Goal: Task Accomplishment & Management: Complete application form

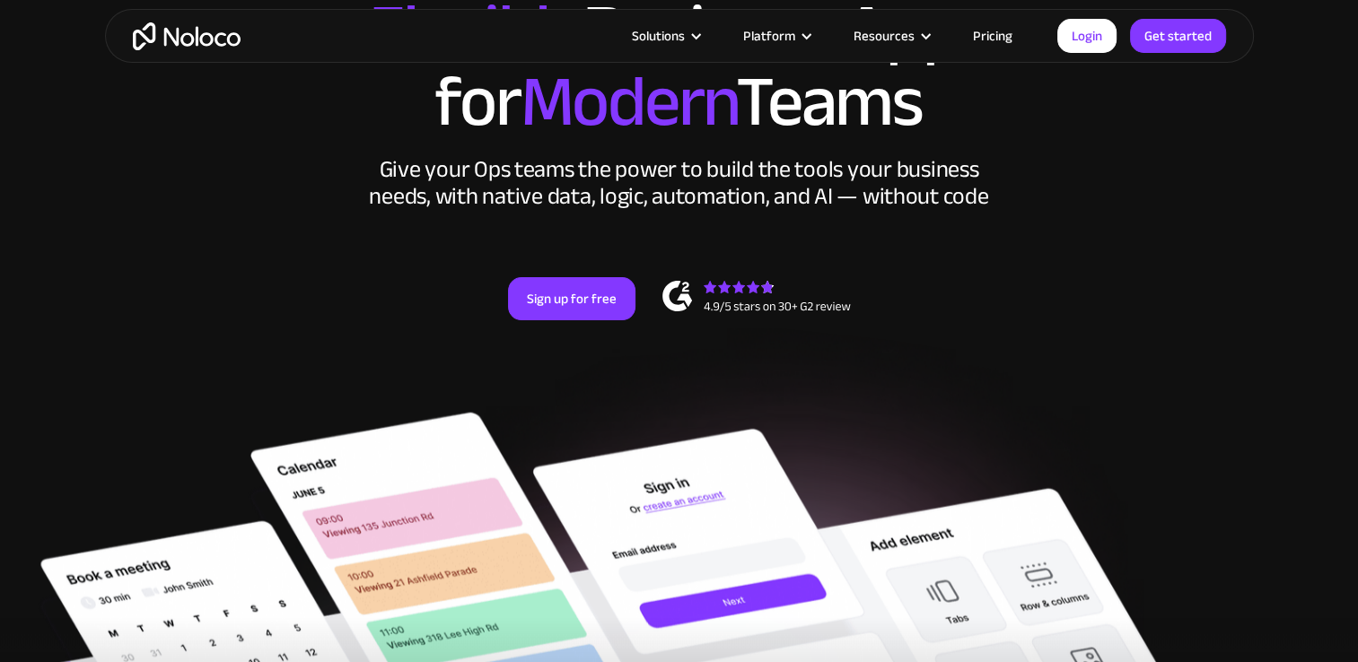
click at [547, 261] on div "New: Connect Noloco to Stripe Custom No-Code Business Apps Platform Flexible Bu…" at bounding box center [679, 159] width 1149 height 430
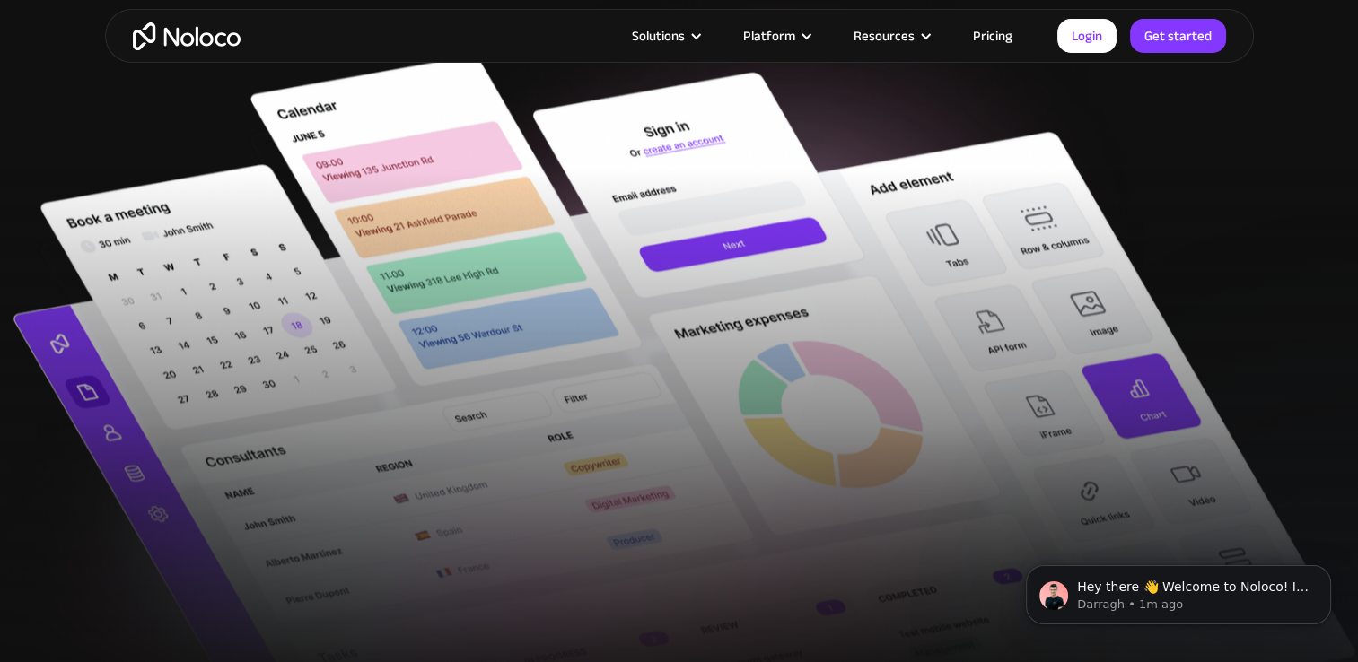
scroll to position [631, 0]
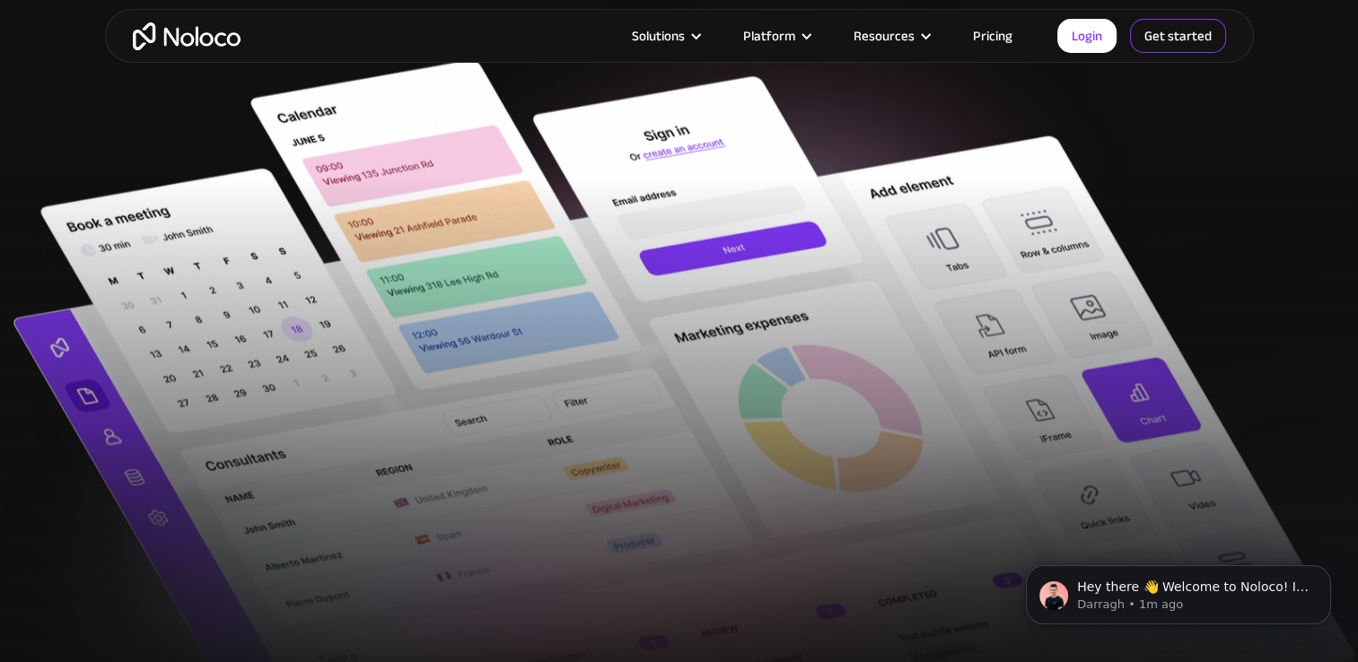
click at [1177, 30] on link "Get started" at bounding box center [1178, 36] width 96 height 34
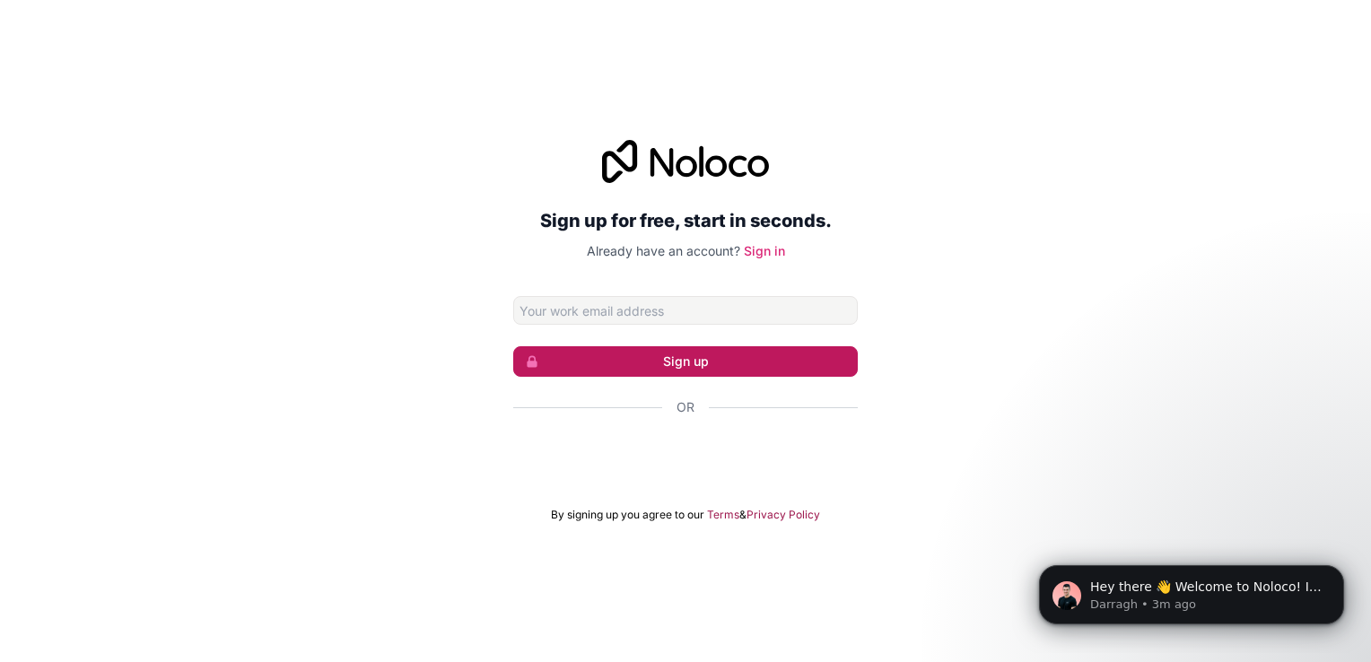
click at [669, 361] on button "Sign up" at bounding box center [685, 361] width 345 height 31
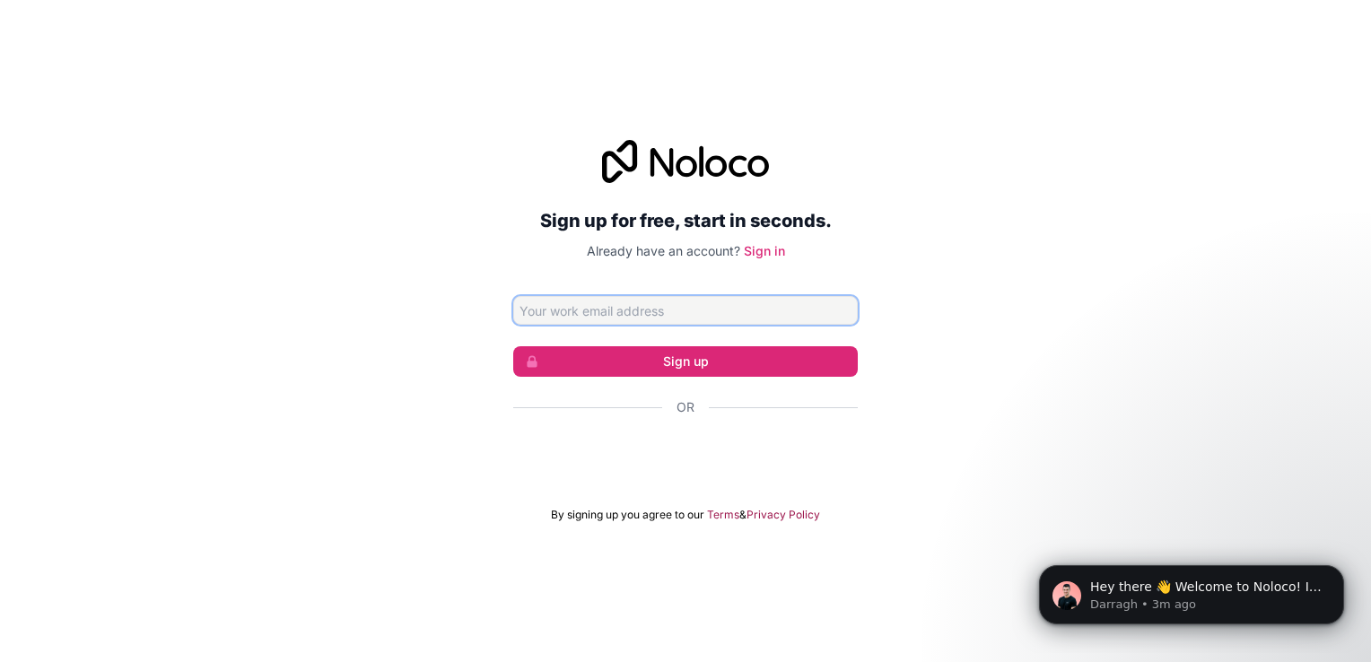
click at [797, 322] on input "Email address" at bounding box center [685, 310] width 345 height 29
type input "blewis@mutatiostrategic.online"
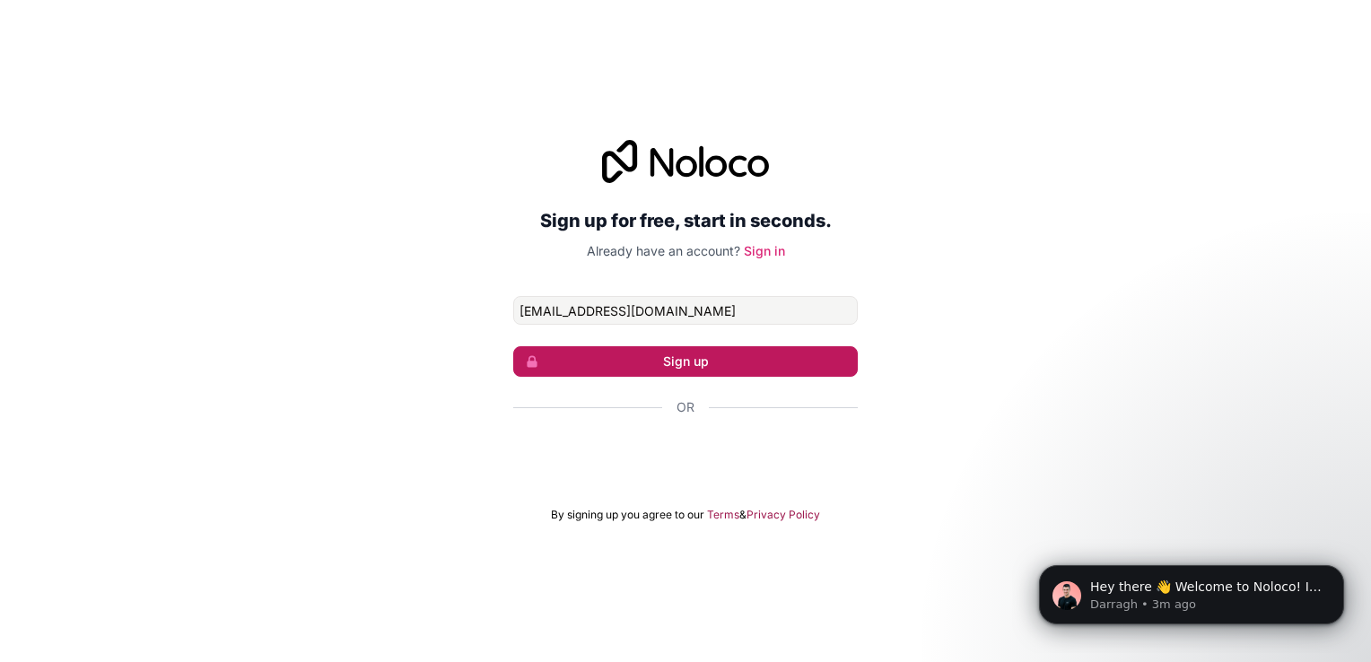
click at [697, 362] on button "Sign up" at bounding box center [685, 361] width 345 height 31
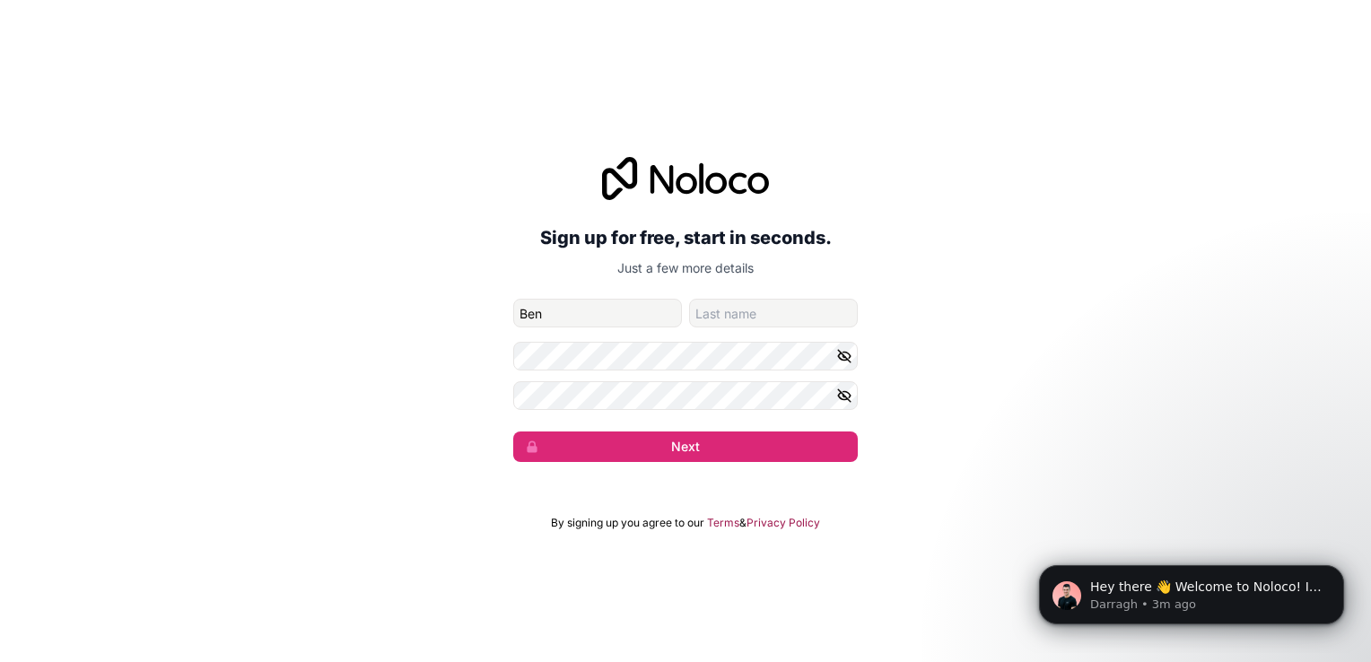
type input "Ben"
click at [736, 314] on input "family-name" at bounding box center [773, 313] width 169 height 29
type input "Lewis"
click at [513, 432] on button "Next" at bounding box center [685, 447] width 345 height 31
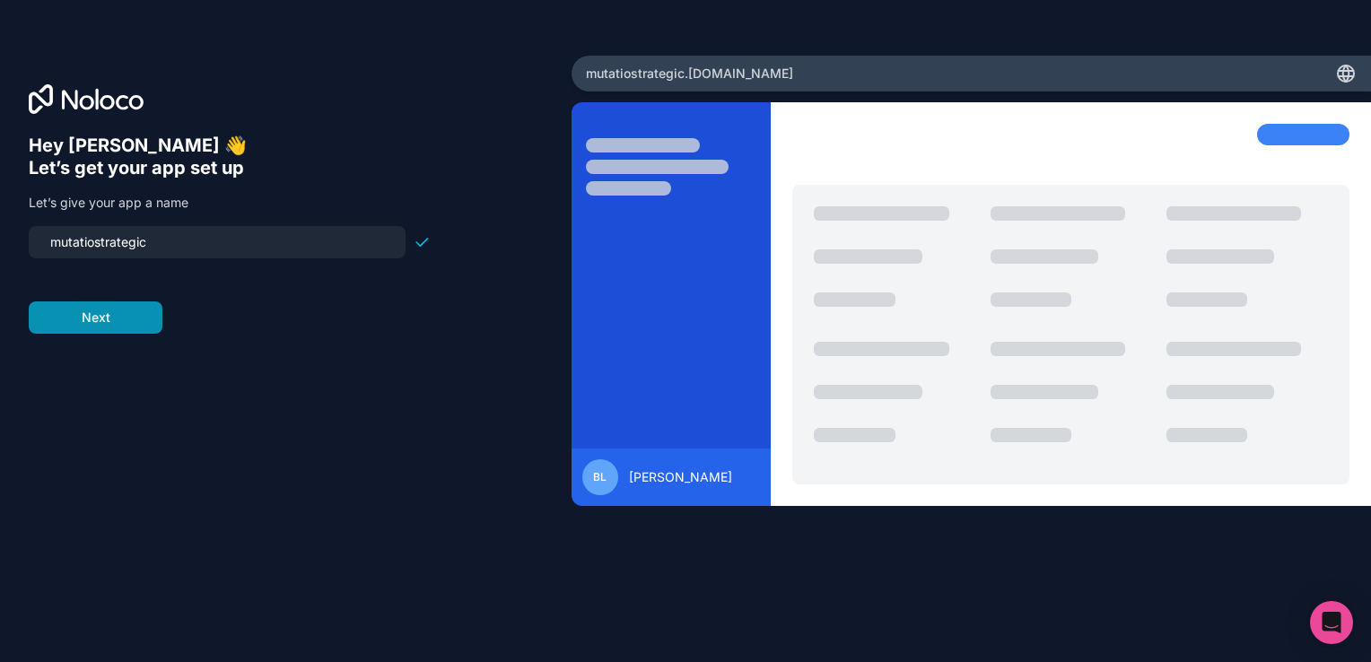
click at [125, 314] on button "Next" at bounding box center [96, 318] width 134 height 32
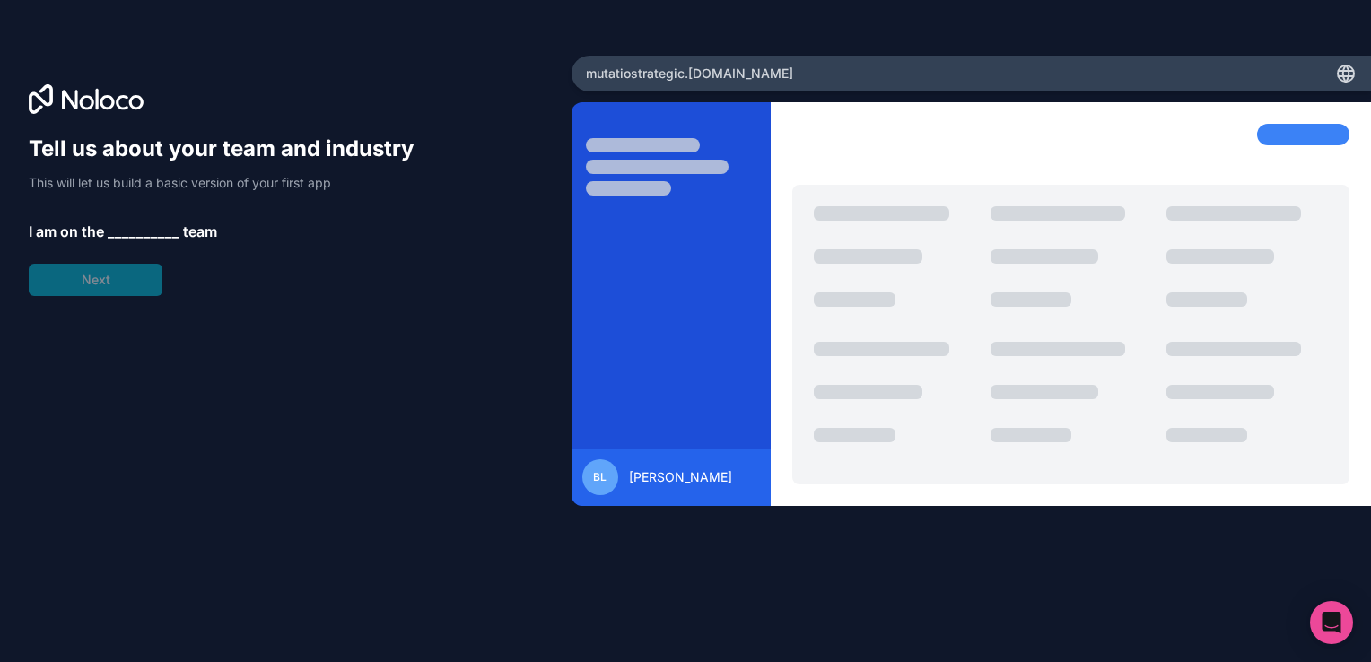
click at [140, 222] on span "__________" at bounding box center [144, 232] width 72 height 22
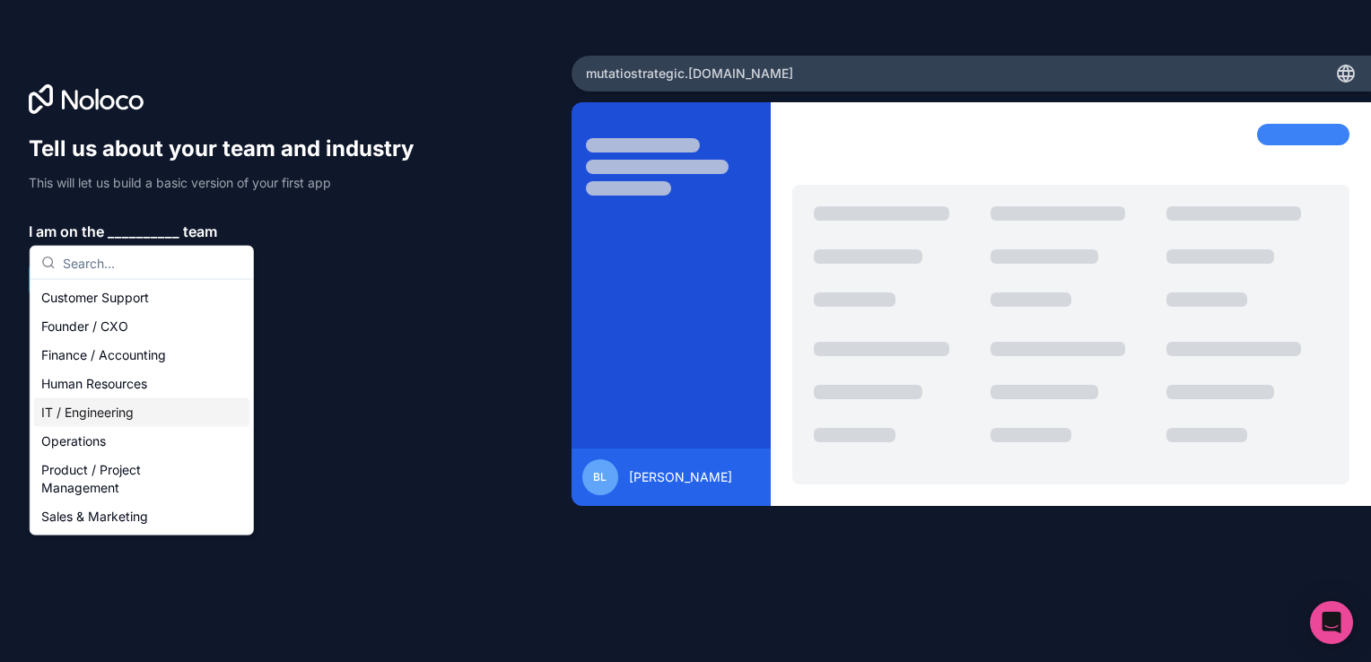
click at [133, 417] on div "IT / Engineering" at bounding box center [141, 412] width 215 height 29
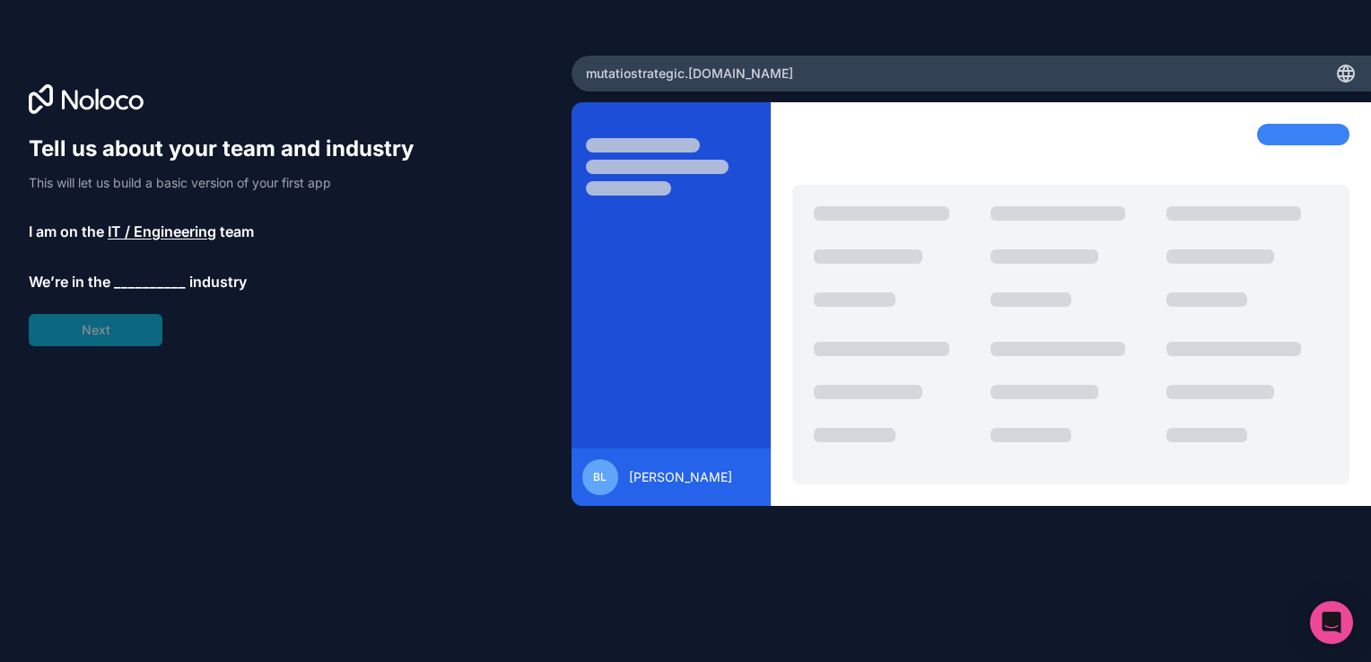
click at [126, 286] on span "__________" at bounding box center [150, 282] width 72 height 22
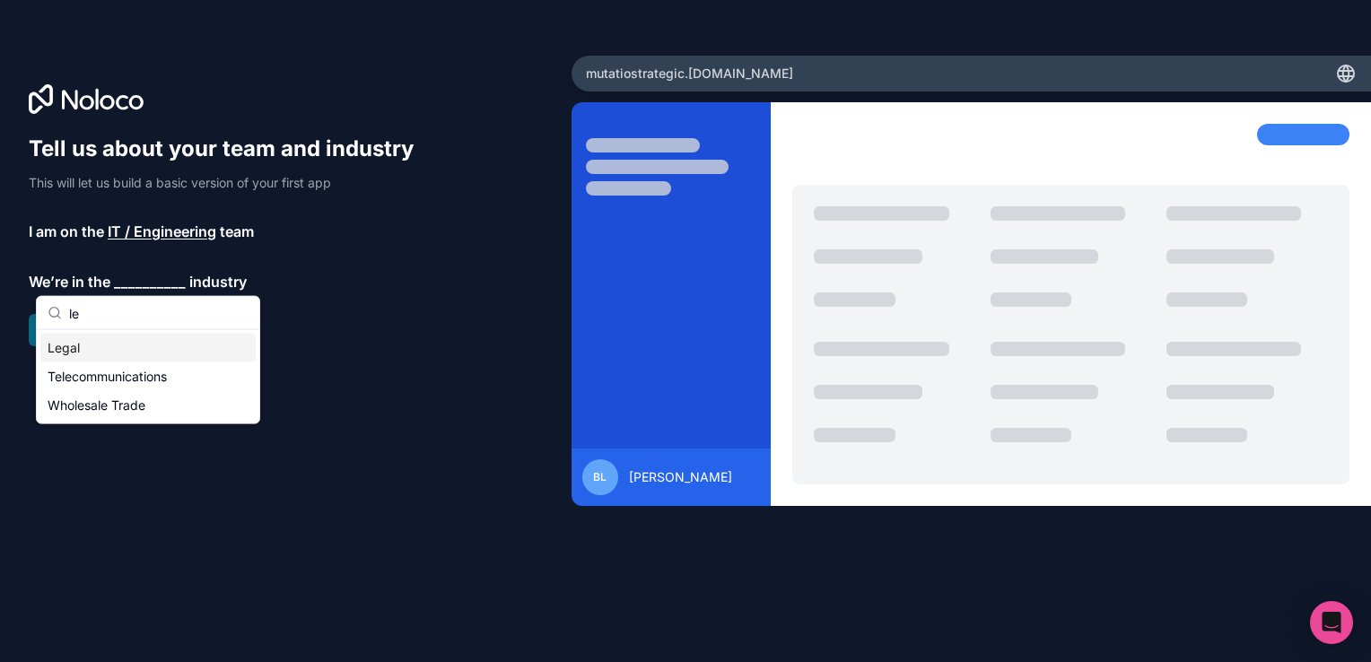
type input "le"
click at [61, 351] on div "Legal" at bounding box center [147, 348] width 215 height 29
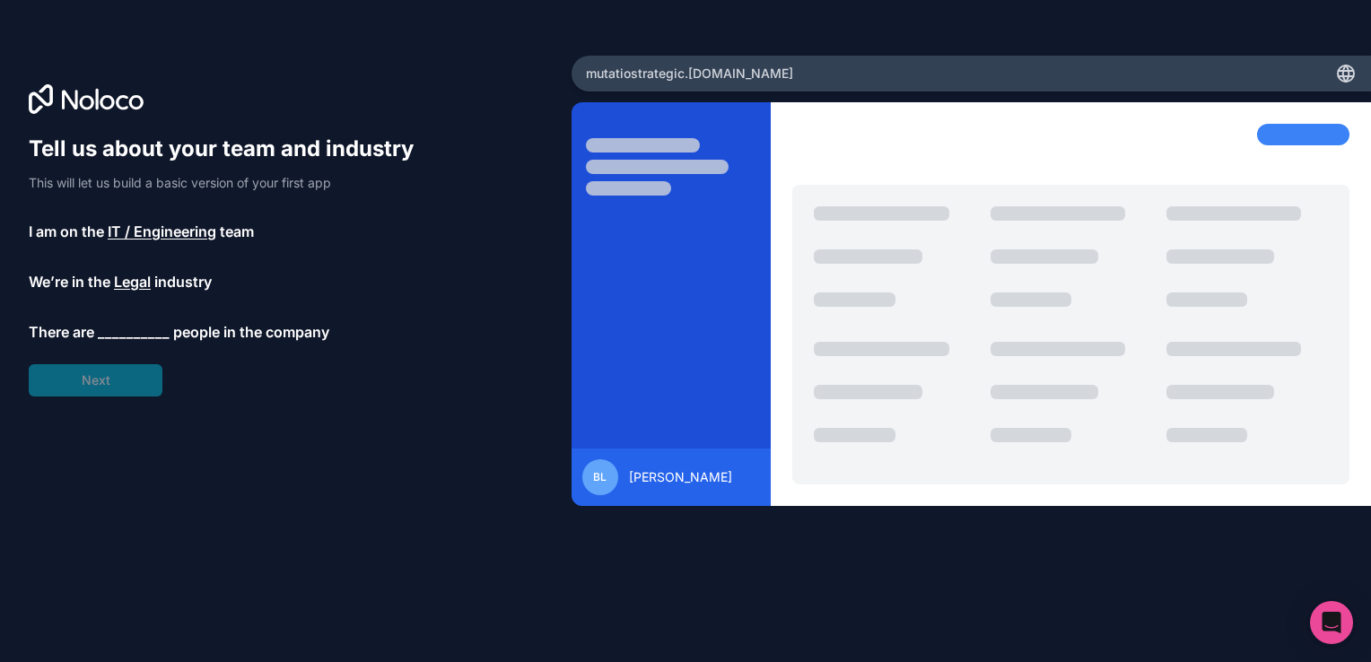
click at [121, 333] on span "__________" at bounding box center [134, 332] width 72 height 22
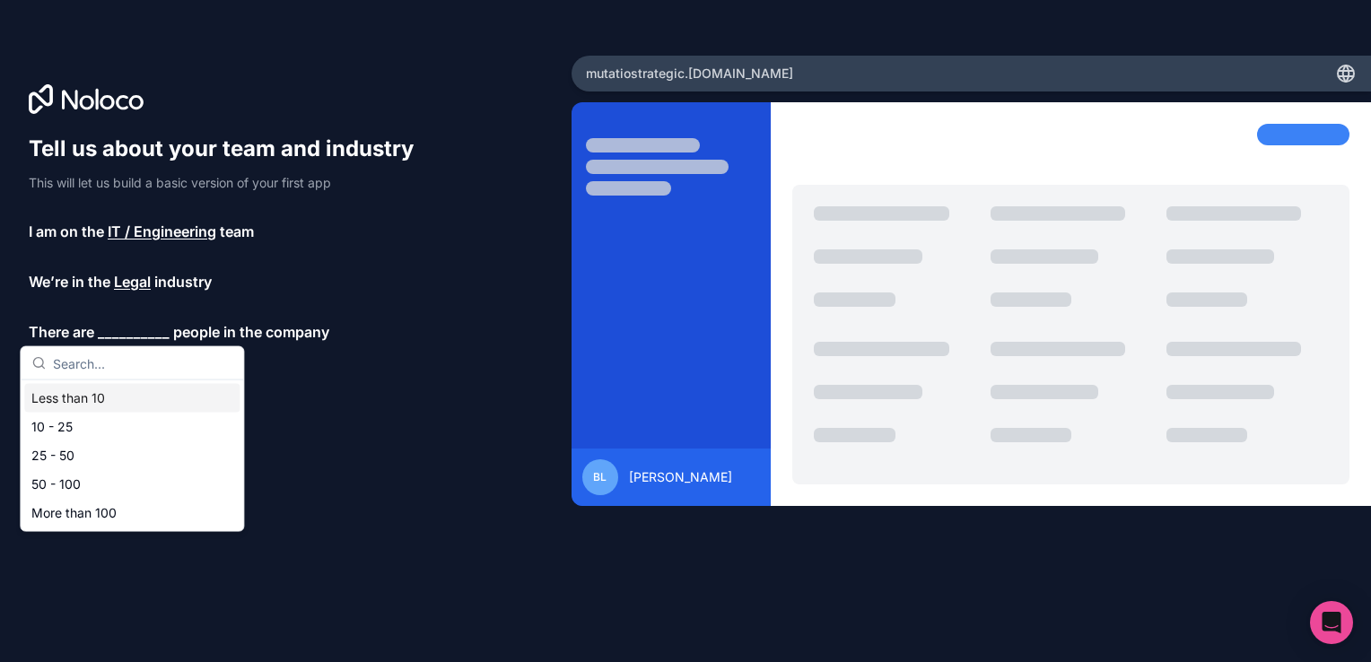
click at [97, 392] on div "Less than 10" at bounding box center [131, 398] width 215 height 29
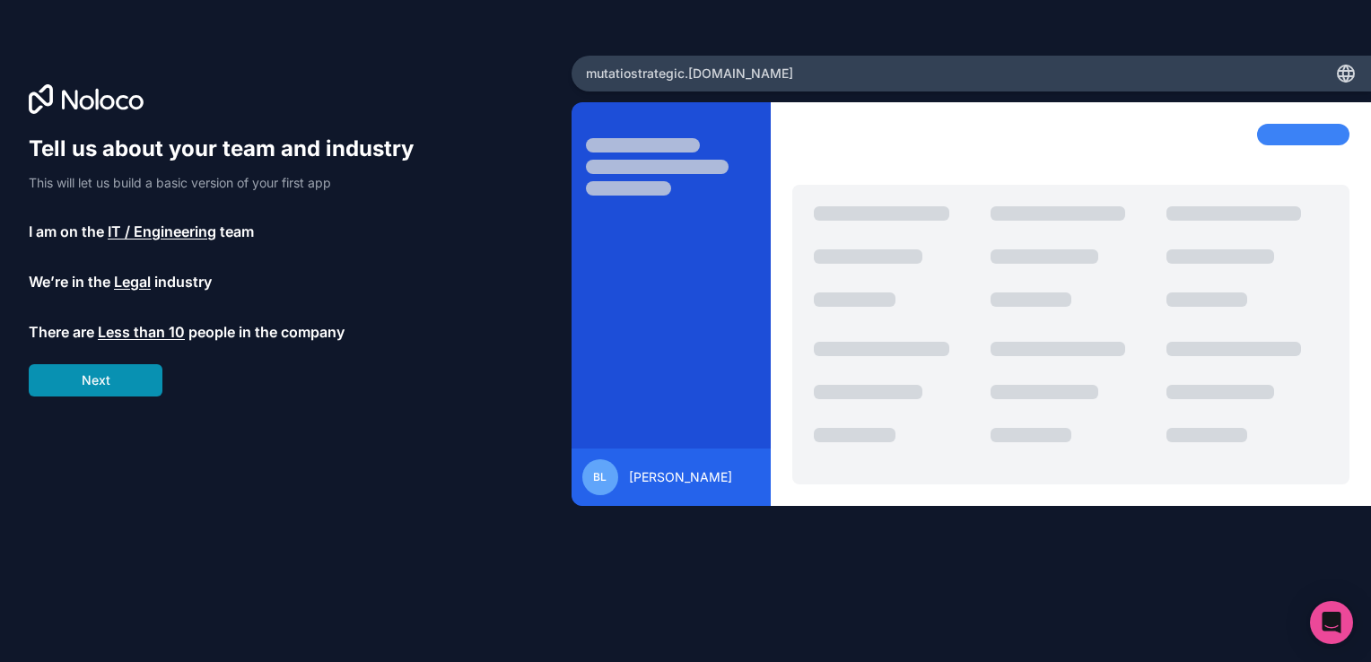
click at [90, 382] on button "Next" at bounding box center [96, 380] width 134 height 32
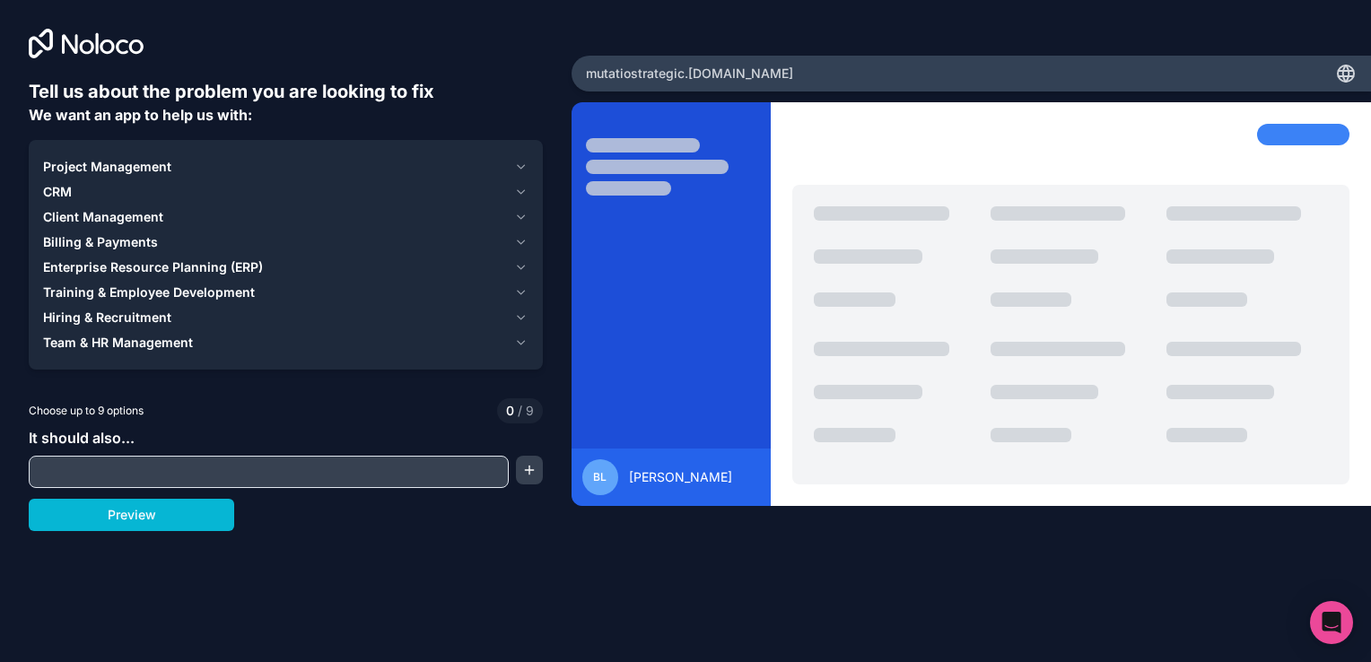
click at [98, 475] on input "text" at bounding box center [268, 471] width 471 height 25
click at [74, 214] on span "Client Management" at bounding box center [103, 217] width 120 height 18
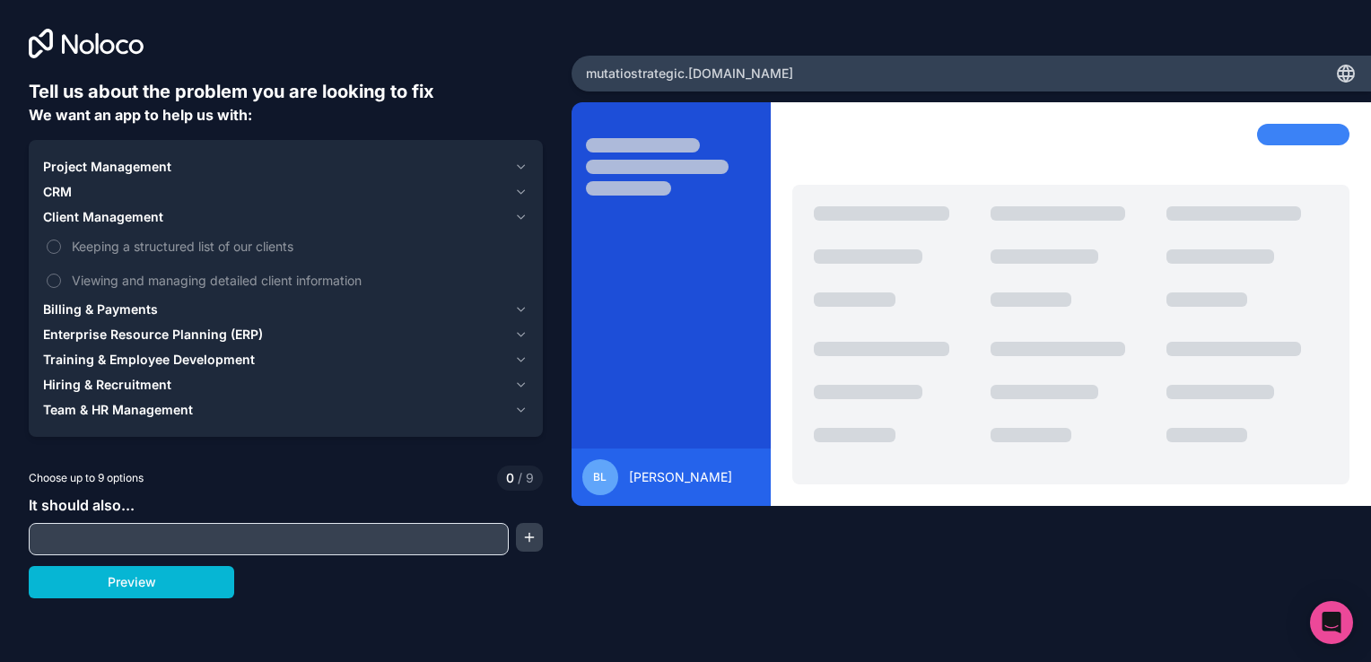
click at [68, 192] on span "CRM" at bounding box center [57, 192] width 29 height 18
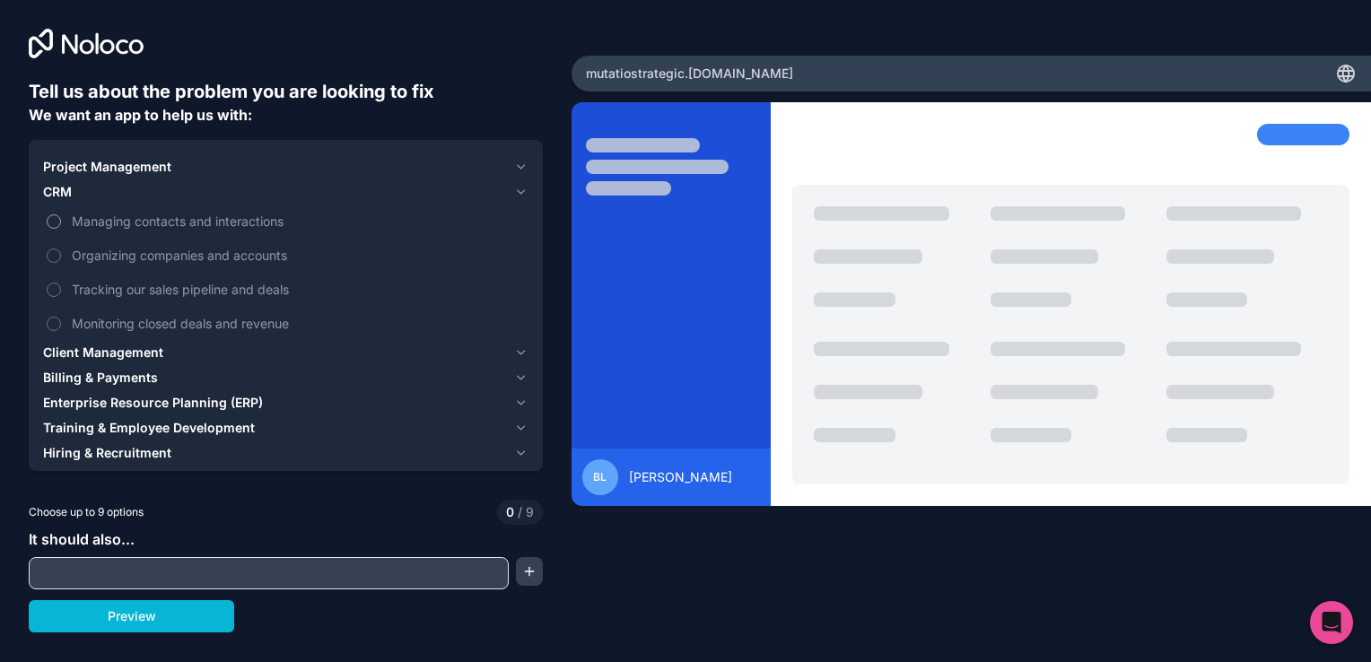
click at [47, 223] on button "Managing contacts and interactions" at bounding box center [54, 221] width 14 height 14
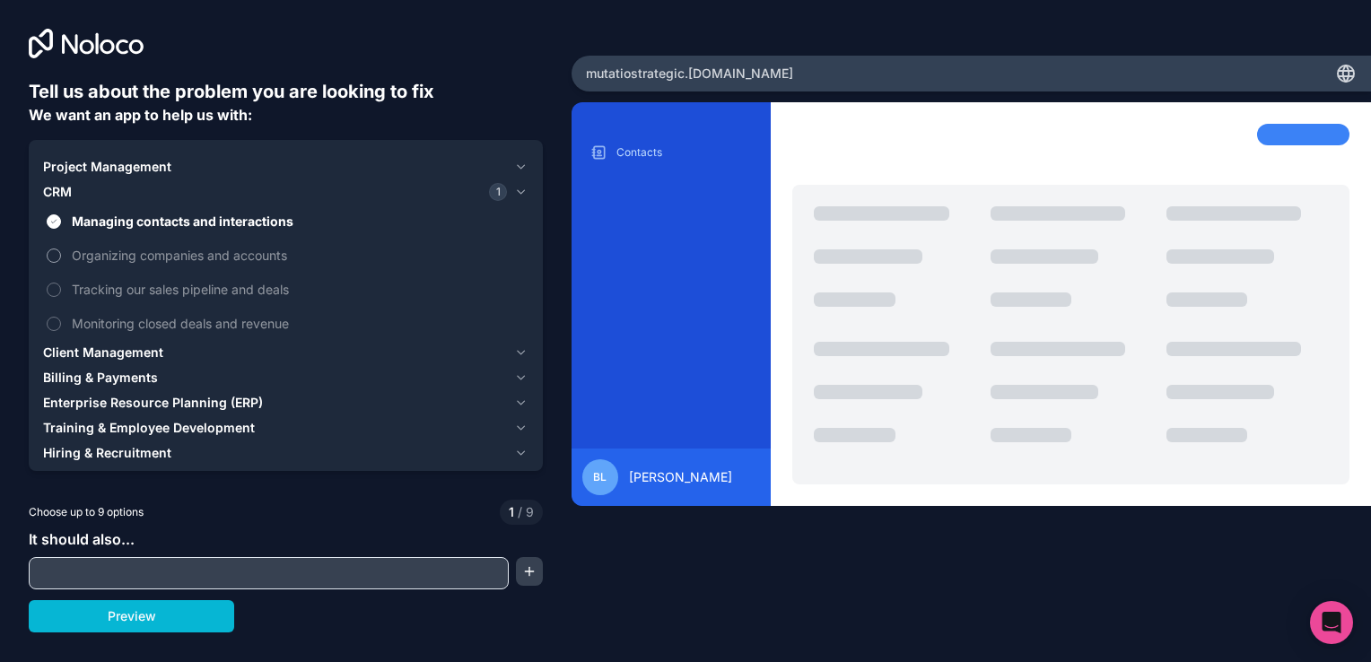
click at [59, 253] on button "Organizing companies and accounts" at bounding box center [54, 256] width 14 height 14
click at [92, 359] on span "Client Management" at bounding box center [103, 353] width 120 height 18
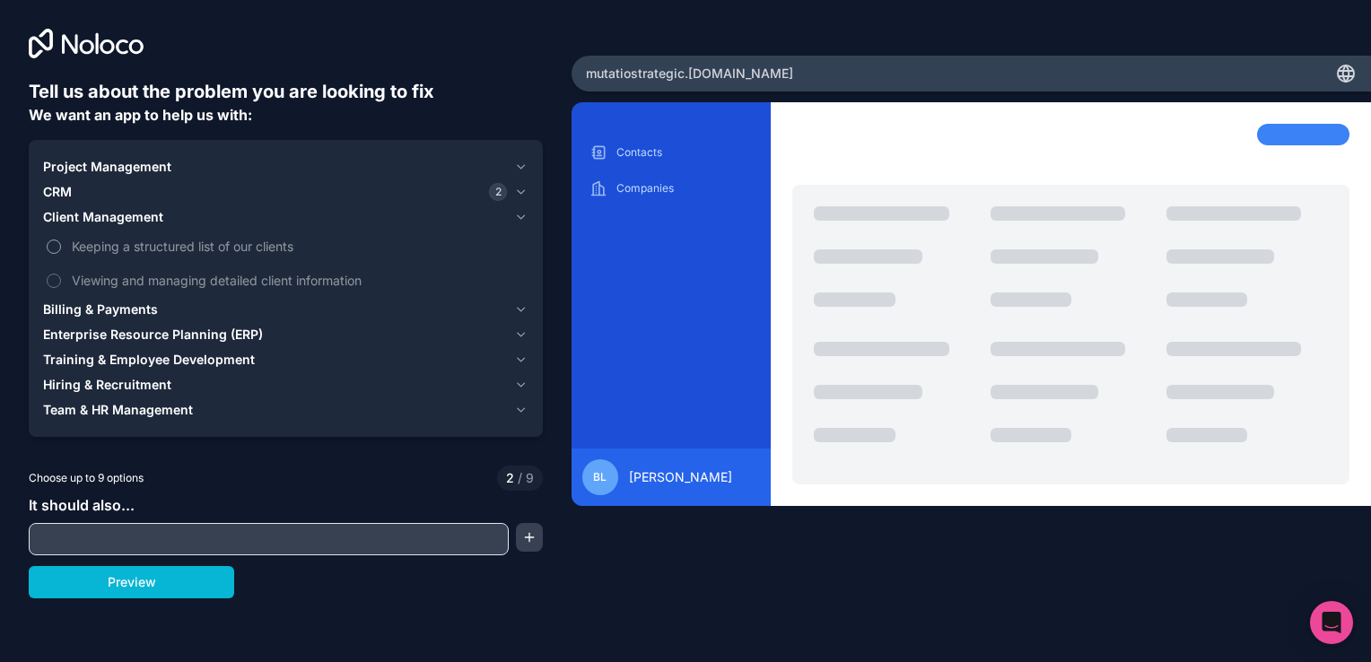
click at [59, 247] on button "Keeping a structured list of our clients" at bounding box center [54, 247] width 14 height 14
click at [117, 289] on span "Viewing and managing detailed client information" at bounding box center [298, 280] width 453 height 19
click at [61, 288] on button "Viewing and managing detailed client information" at bounding box center [54, 281] width 14 height 14
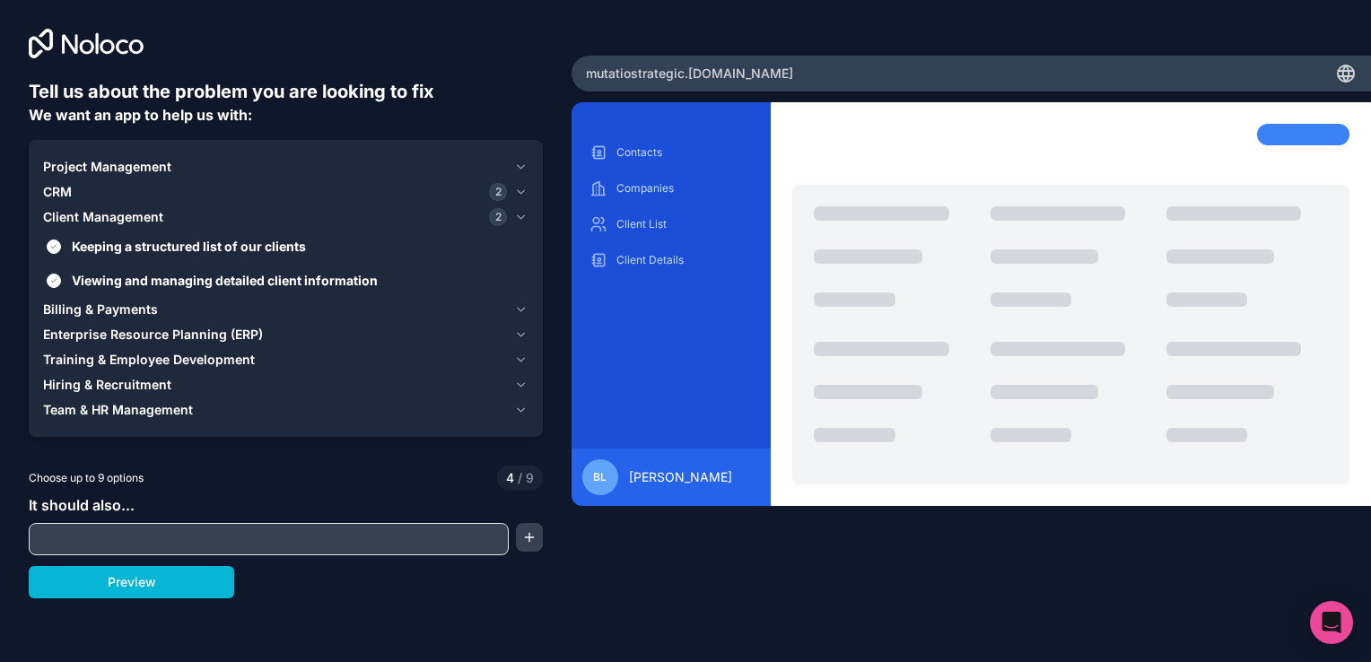
click at [136, 334] on span "Enterprise Resource Planning (ERP)" at bounding box center [153, 335] width 220 height 18
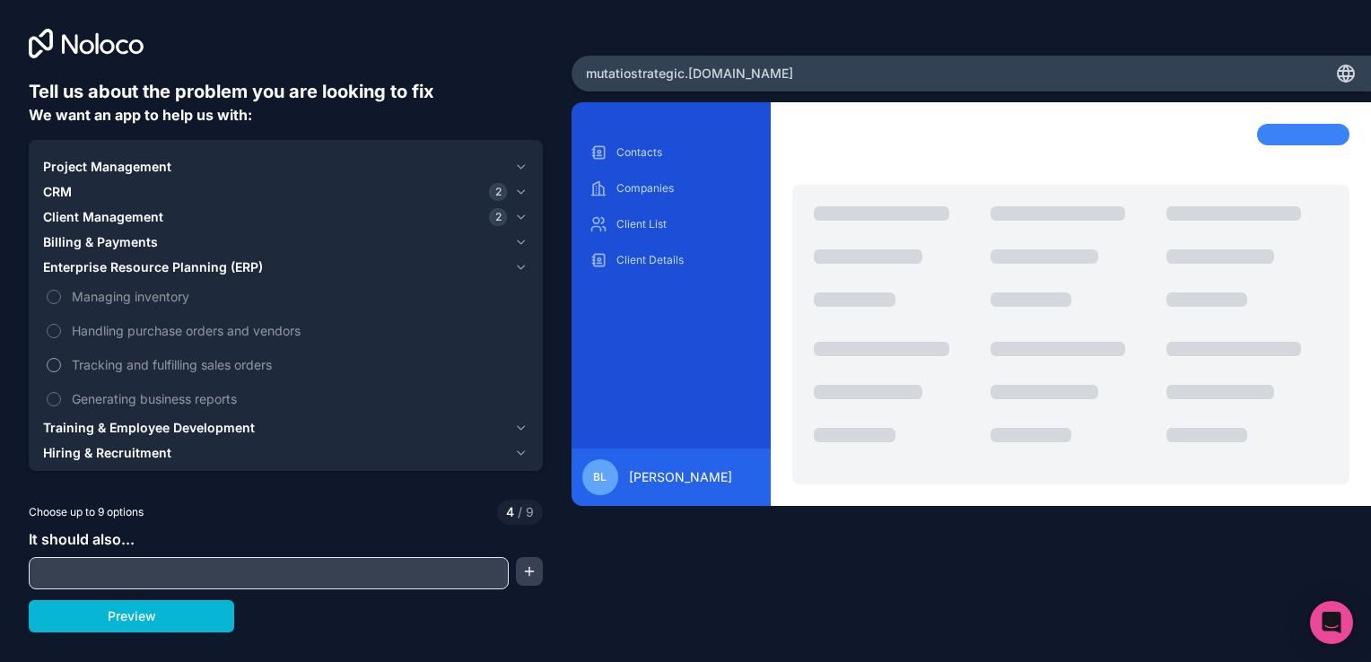
click at [235, 368] on span "Tracking and fulfilling sales orders" at bounding box center [298, 364] width 453 height 19
click at [61, 368] on button "Tracking and fulfilling sales orders" at bounding box center [54, 365] width 14 height 14
click at [183, 433] on span "Training & Employee Development" at bounding box center [149, 428] width 212 height 18
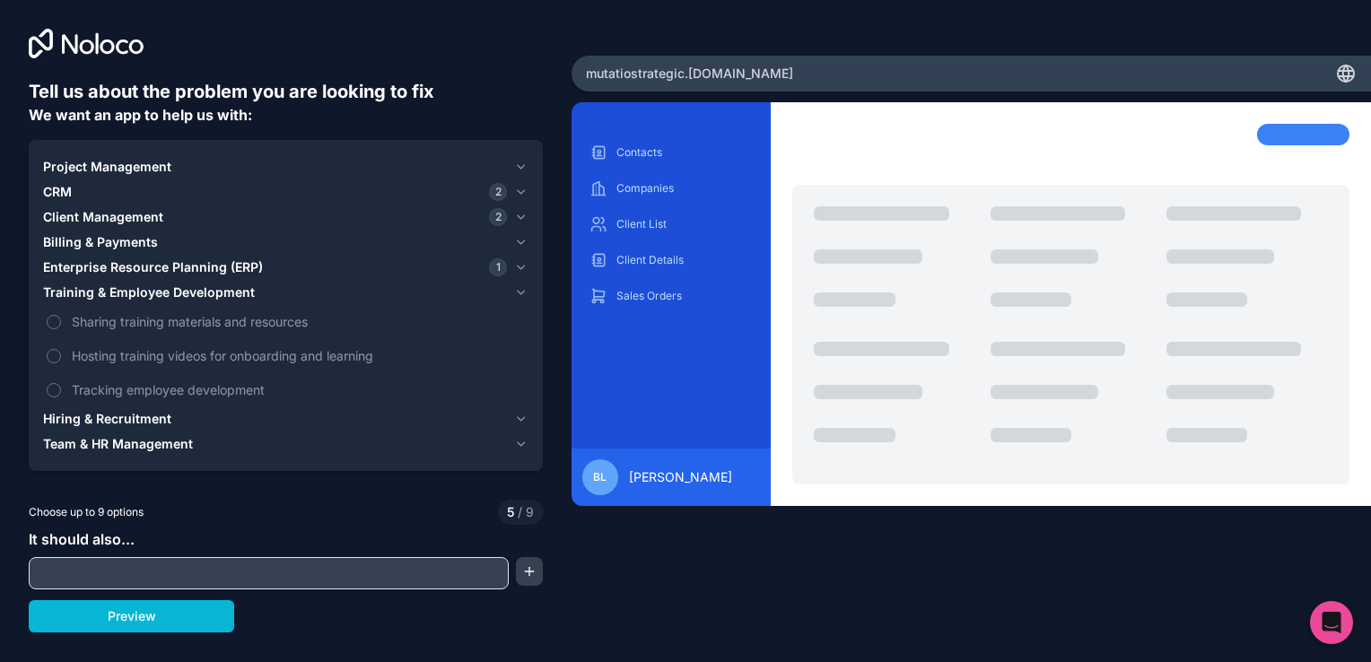
click at [113, 421] on span "Hiring & Recruitment" at bounding box center [107, 419] width 128 height 18
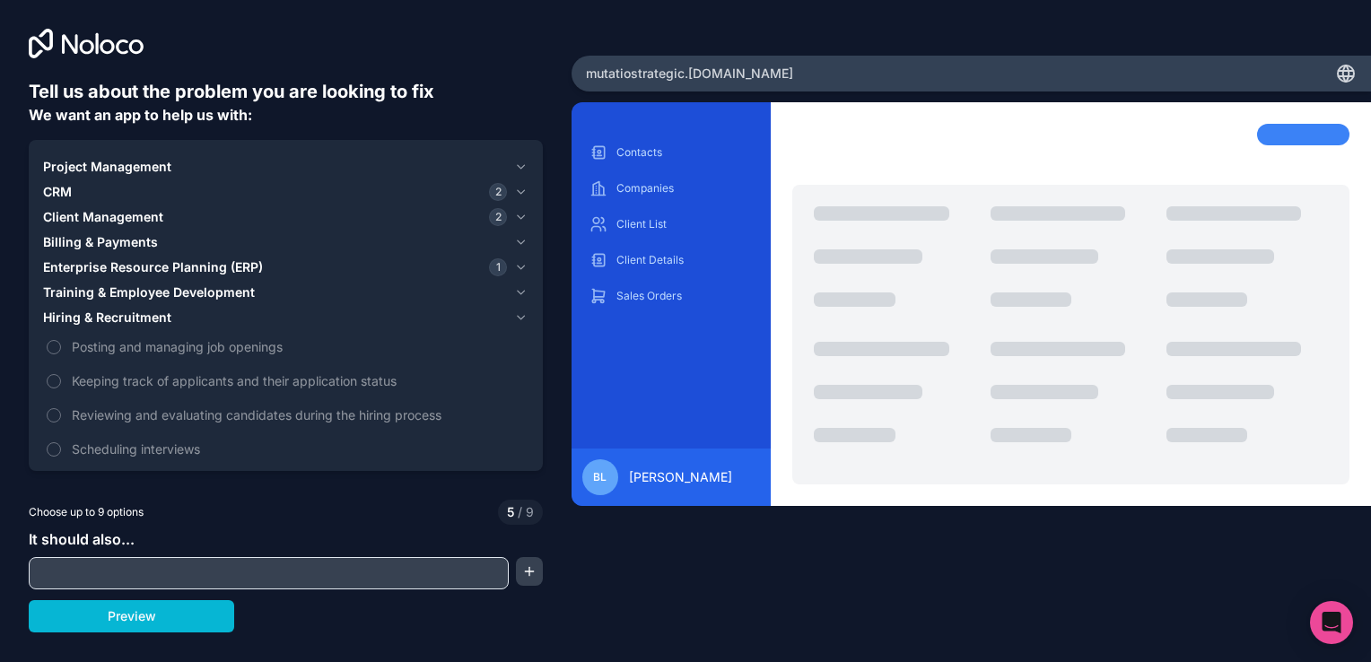
click at [123, 317] on span "Hiring & Recruitment" at bounding box center [107, 318] width 128 height 18
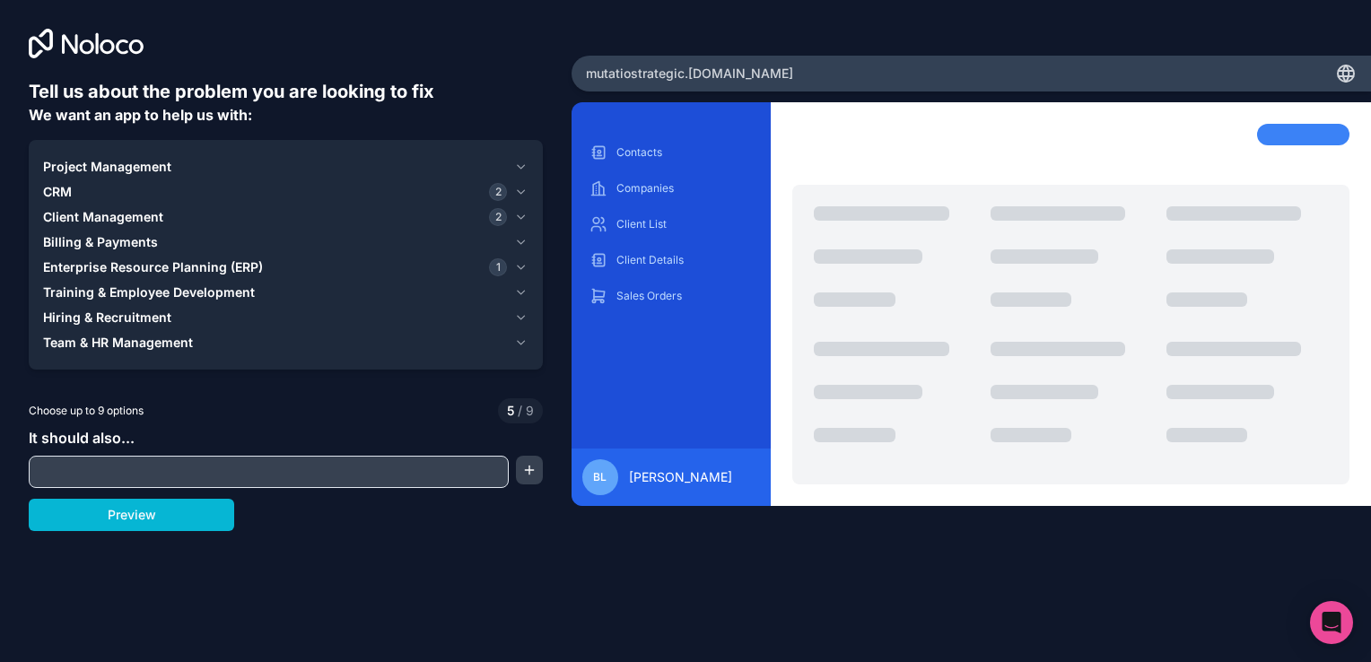
click at [118, 339] on span "Team & HR Management" at bounding box center [118, 343] width 150 height 18
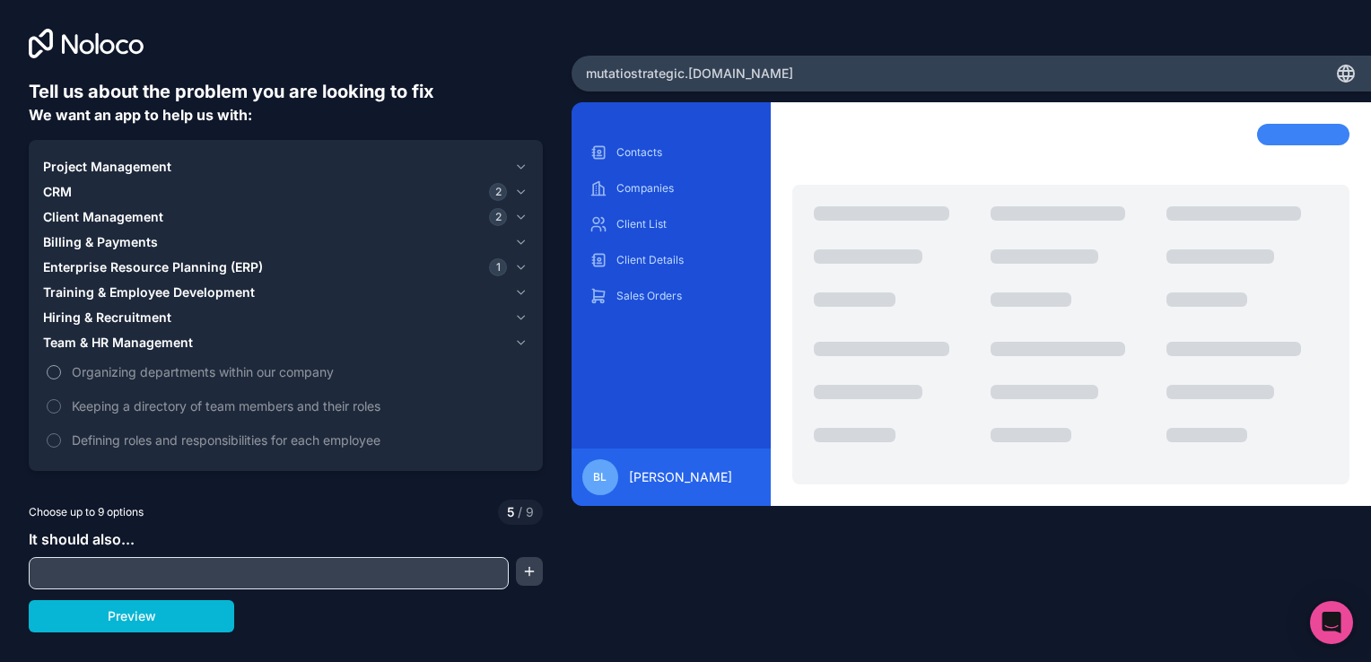
click at [276, 368] on span "Organizing departments within our company" at bounding box center [298, 372] width 453 height 19
click at [61, 368] on button "Organizing departments within our company" at bounding box center [54, 372] width 14 height 14
click at [359, 403] on span "Keeping a directory of team members and their roles" at bounding box center [298, 406] width 453 height 19
click at [61, 403] on button "Keeping a directory of team members and their roles" at bounding box center [54, 406] width 14 height 14
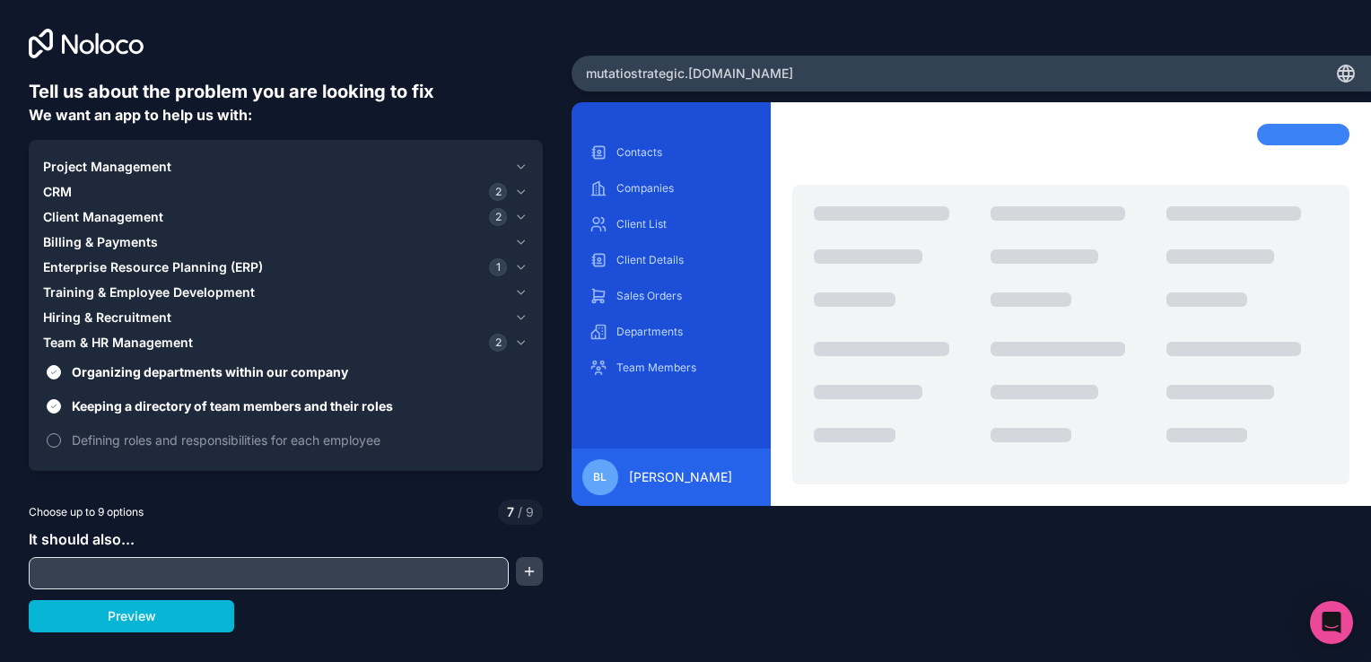
click at [363, 448] on span "Defining roles and responsibilities for each employee" at bounding box center [298, 440] width 453 height 19
click at [61, 448] on button "Defining roles and responsibilities for each employee" at bounding box center [54, 440] width 14 height 14
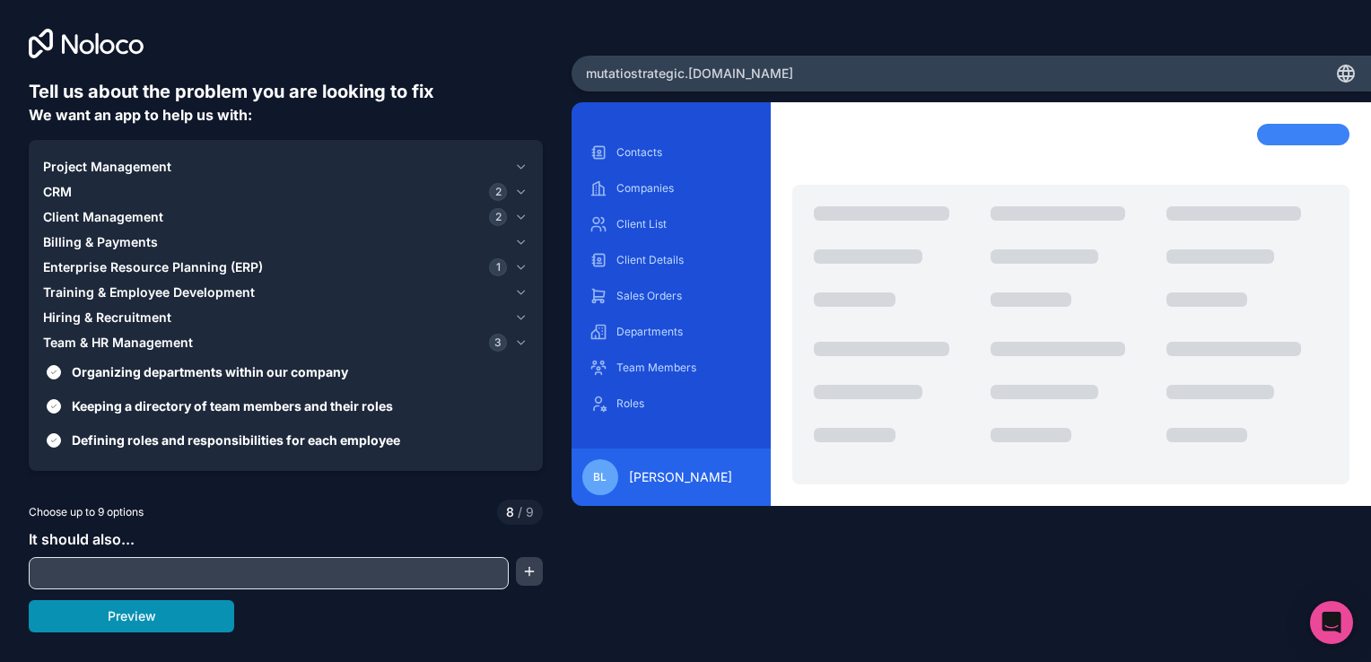
click at [158, 619] on button "Preview" at bounding box center [132, 616] width 206 height 32
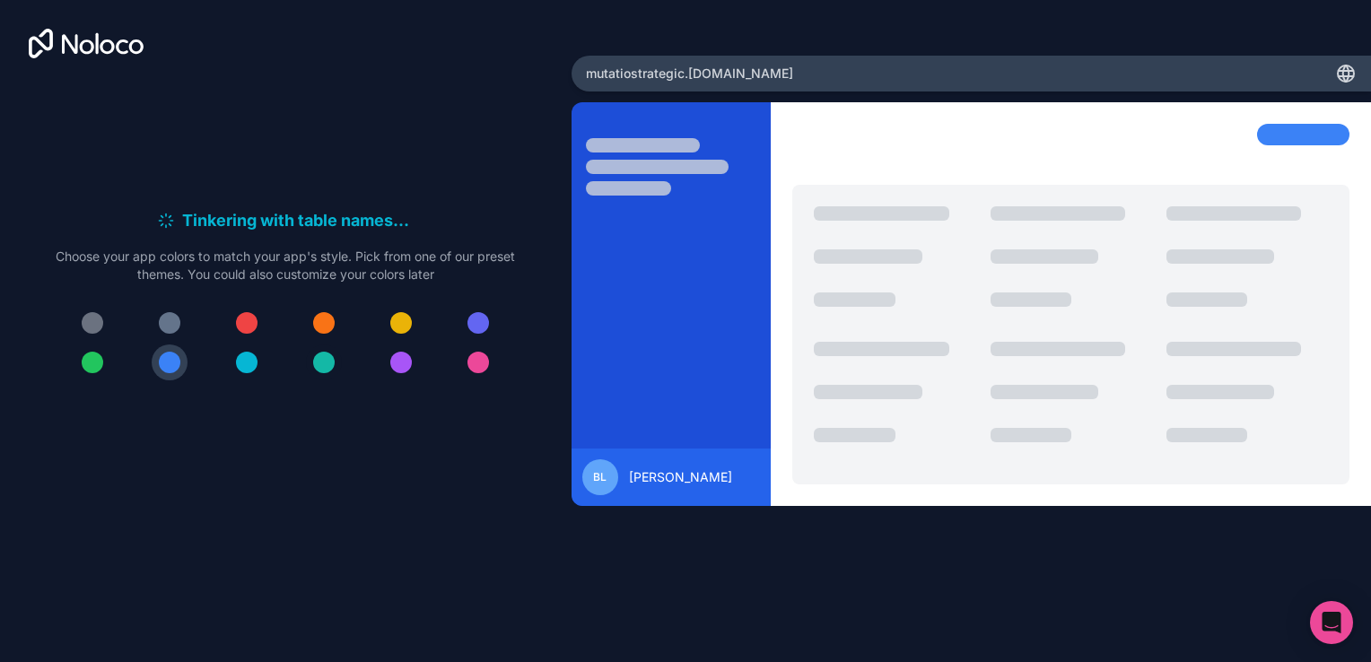
click at [326, 370] on div at bounding box center [324, 363] width 22 height 22
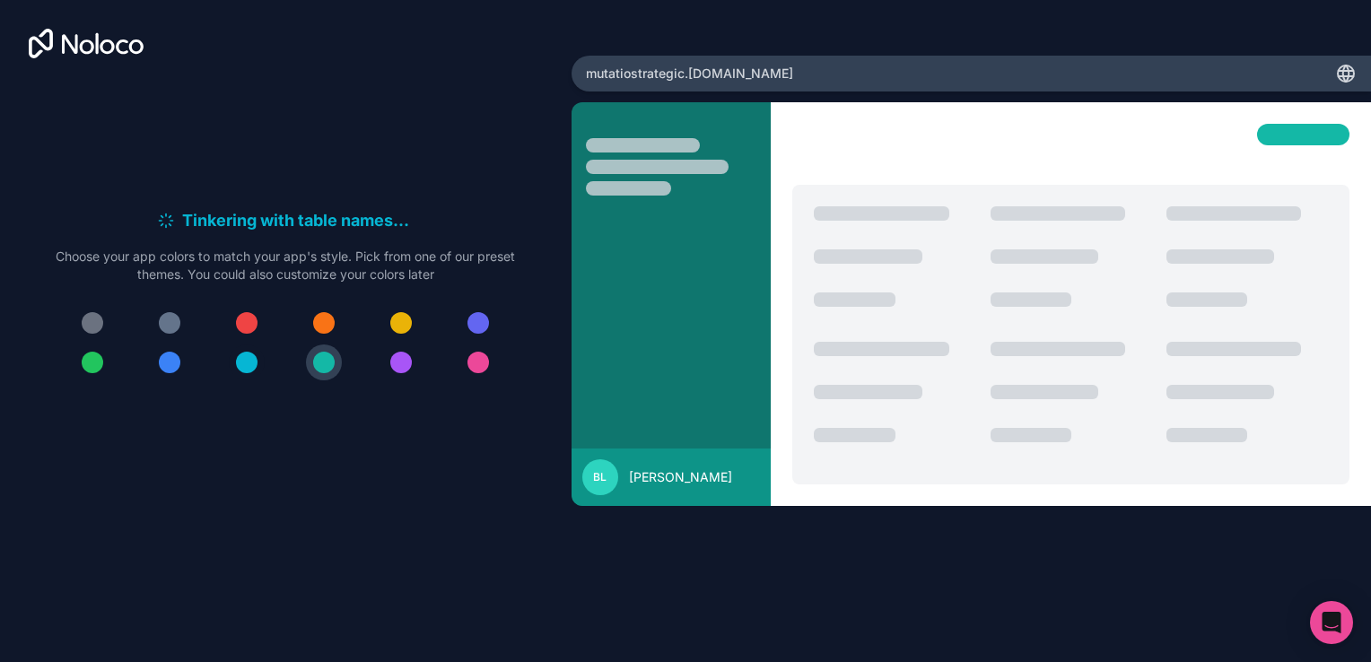
click at [244, 370] on div at bounding box center [247, 363] width 22 height 22
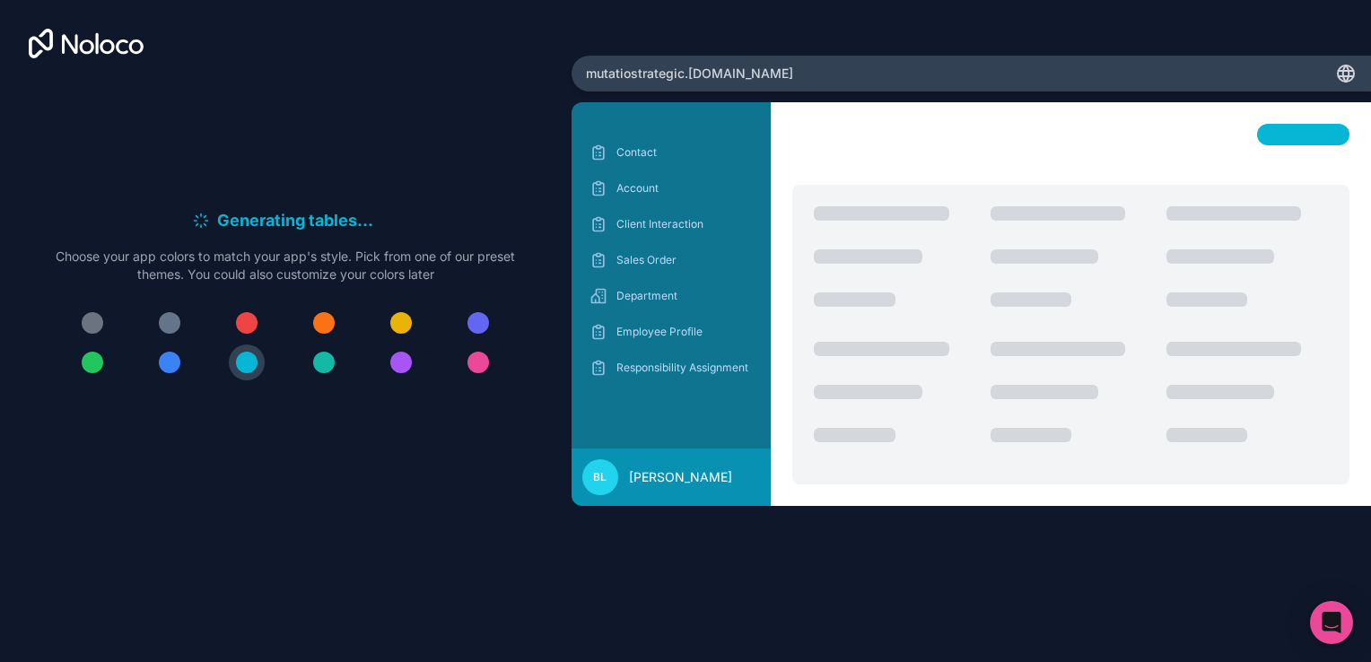
click at [336, 365] on button at bounding box center [324, 363] width 36 height 36
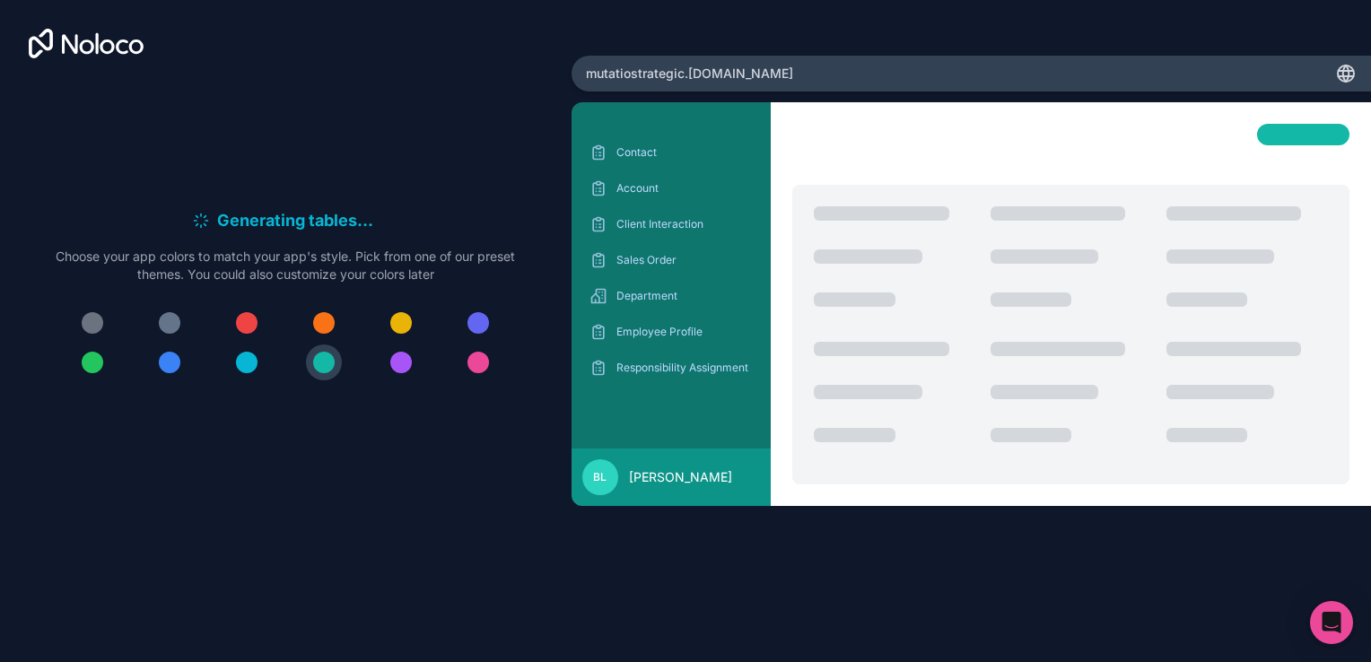
click at [244, 364] on div at bounding box center [247, 363] width 22 height 22
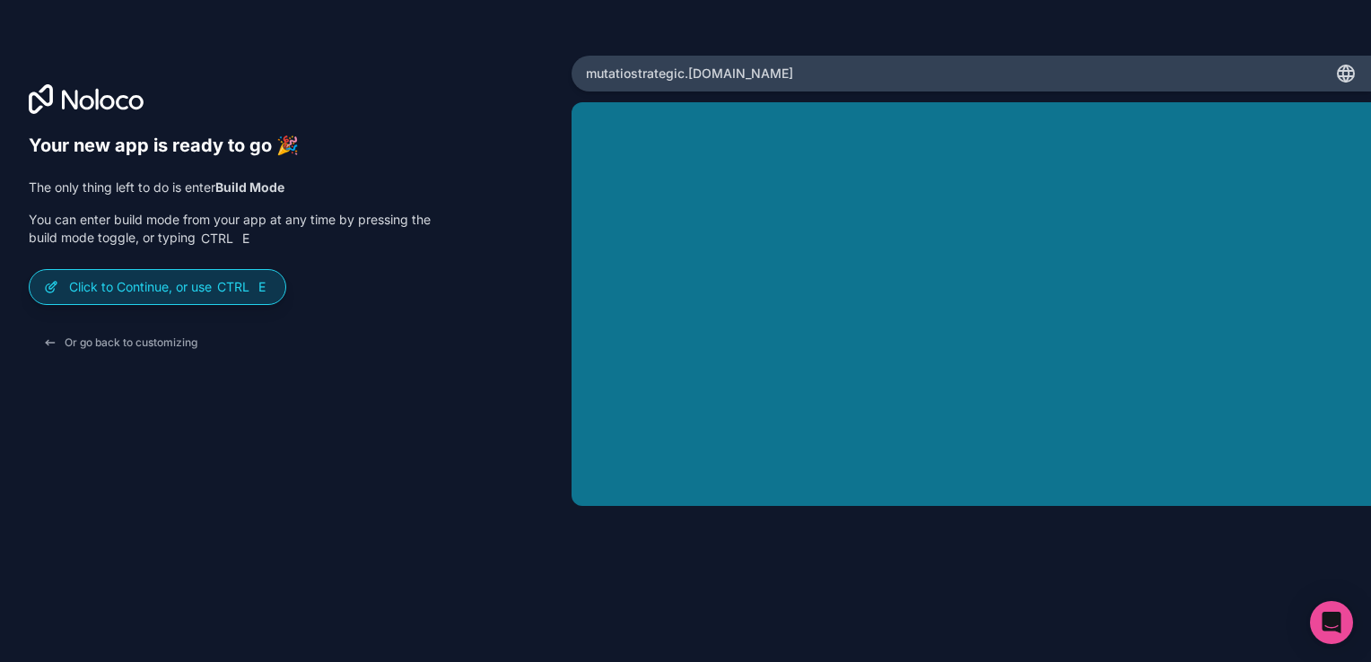
click at [174, 275] on div "Click to Continue, or use Ctrl E" at bounding box center [158, 287] width 256 height 34
